Goal: Task Accomplishment & Management: Complete application form

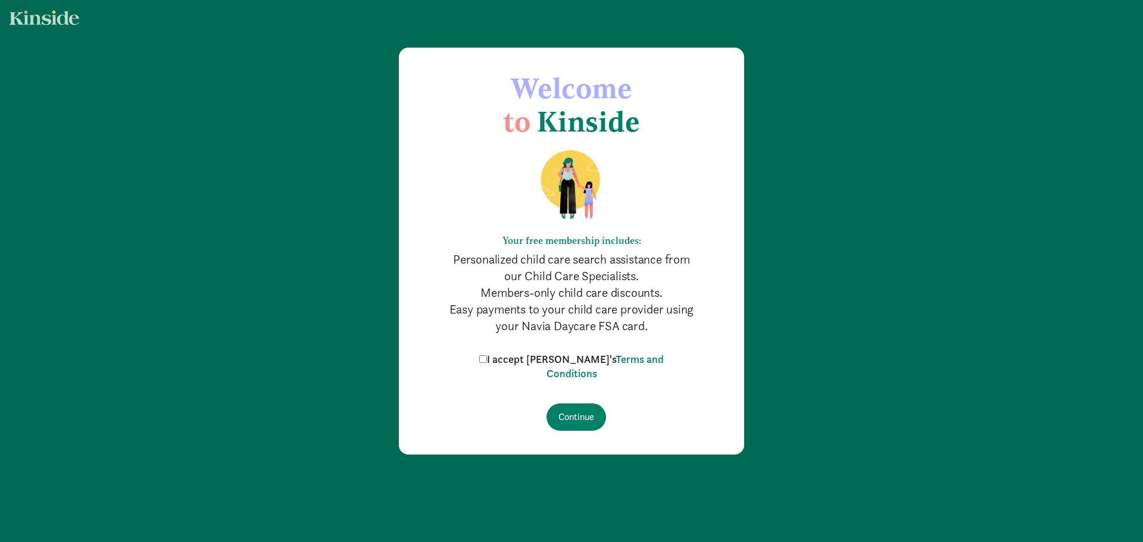
click at [487, 360] on input "I accept [PERSON_NAME]'s Terms and Conditions" at bounding box center [483, 359] width 8 height 8
checkbox input "true"
click at [575, 413] on input "Continue" at bounding box center [577, 417] width 60 height 27
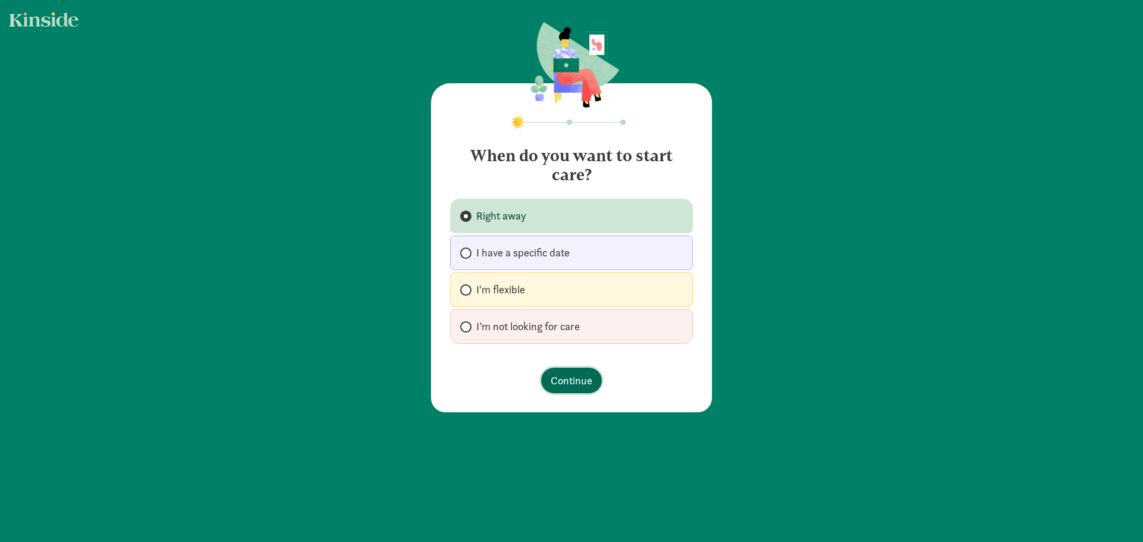
click at [561, 382] on span "Continue" at bounding box center [572, 381] width 42 height 16
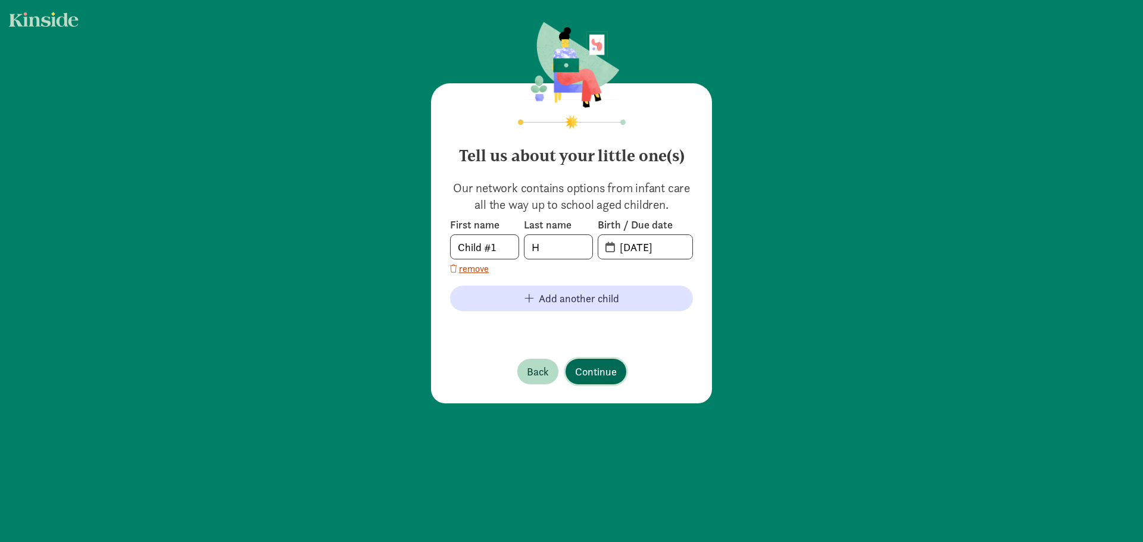
click at [593, 373] on span "Continue" at bounding box center [596, 372] width 42 height 16
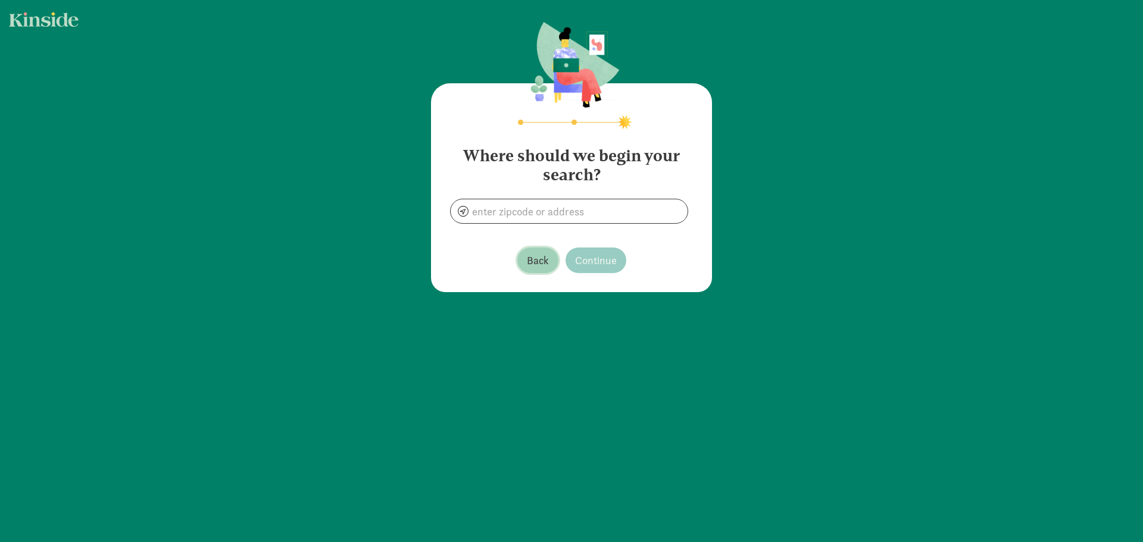
click at [545, 258] on span "Back" at bounding box center [538, 260] width 22 height 16
